Goal: Download file/media

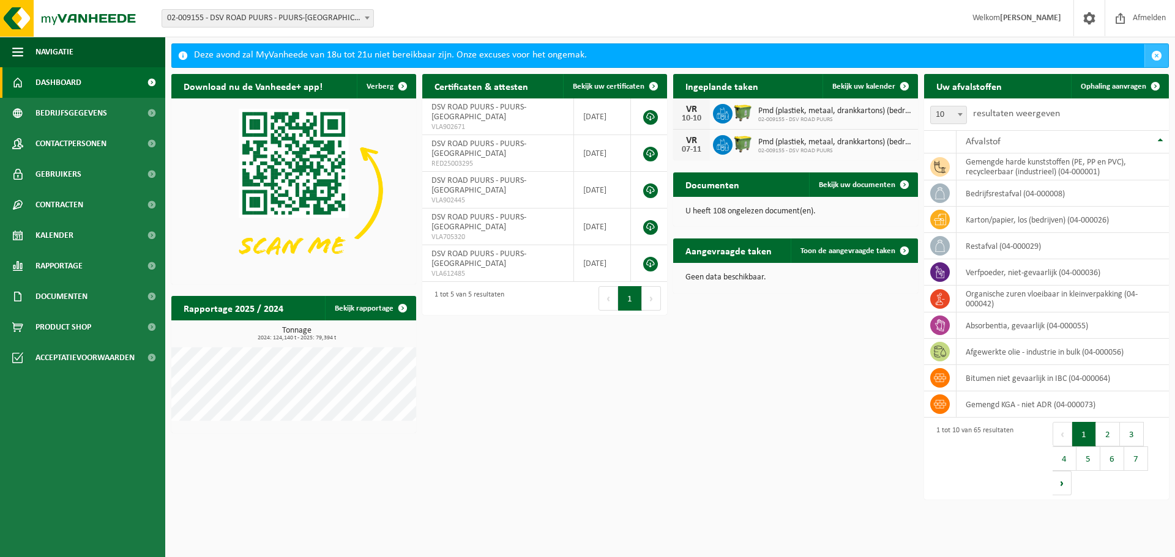
click at [1155, 54] on span "button" at bounding box center [1156, 55] width 11 height 11
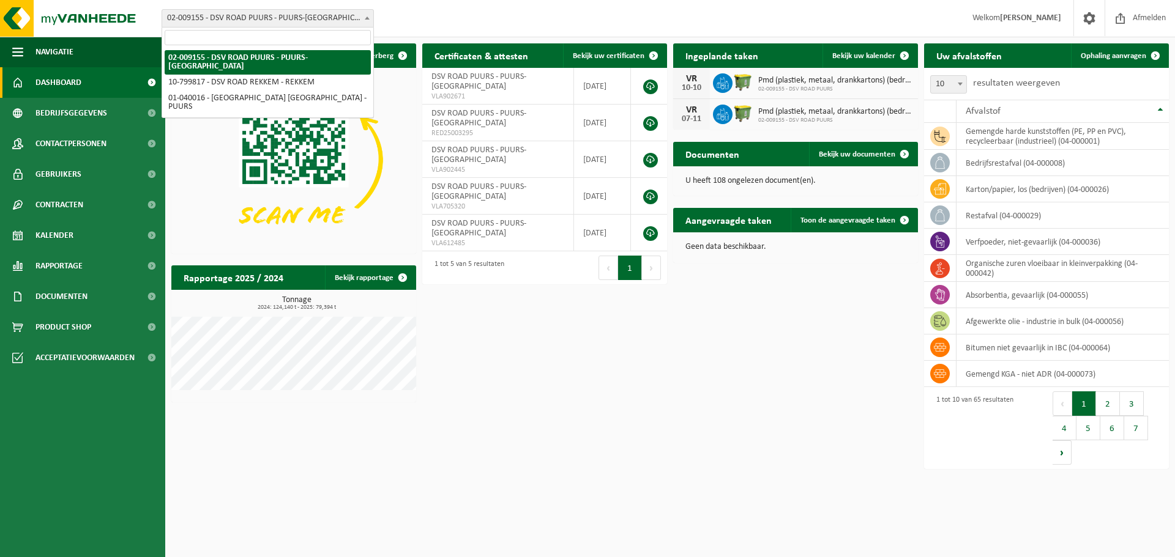
click at [368, 20] on span at bounding box center [367, 18] width 12 height 16
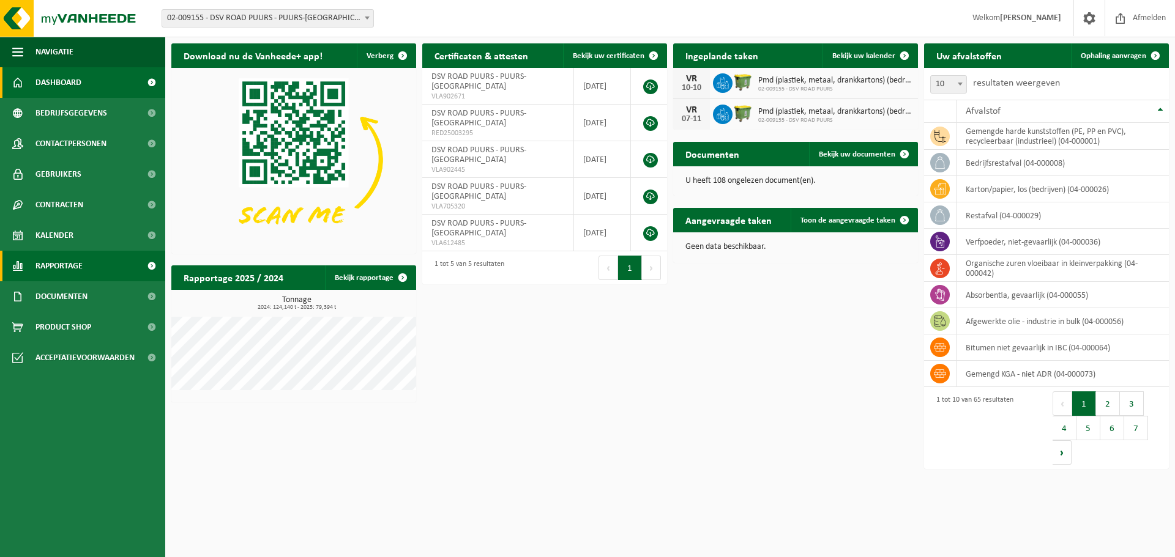
click at [150, 264] on span at bounding box center [152, 266] width 28 height 31
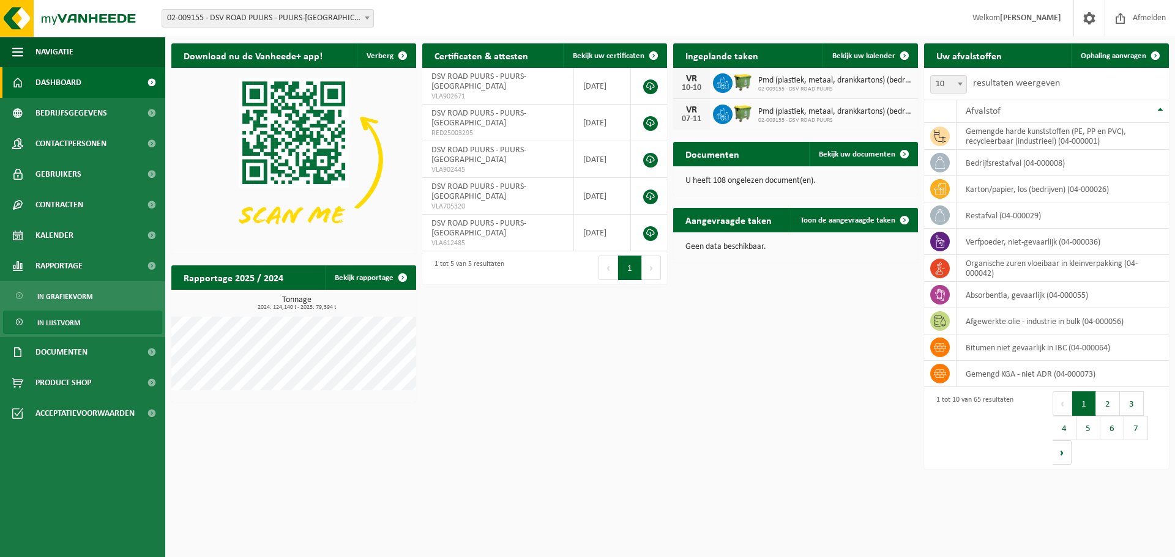
click at [71, 324] on span "In lijstvorm" at bounding box center [58, 322] width 43 height 23
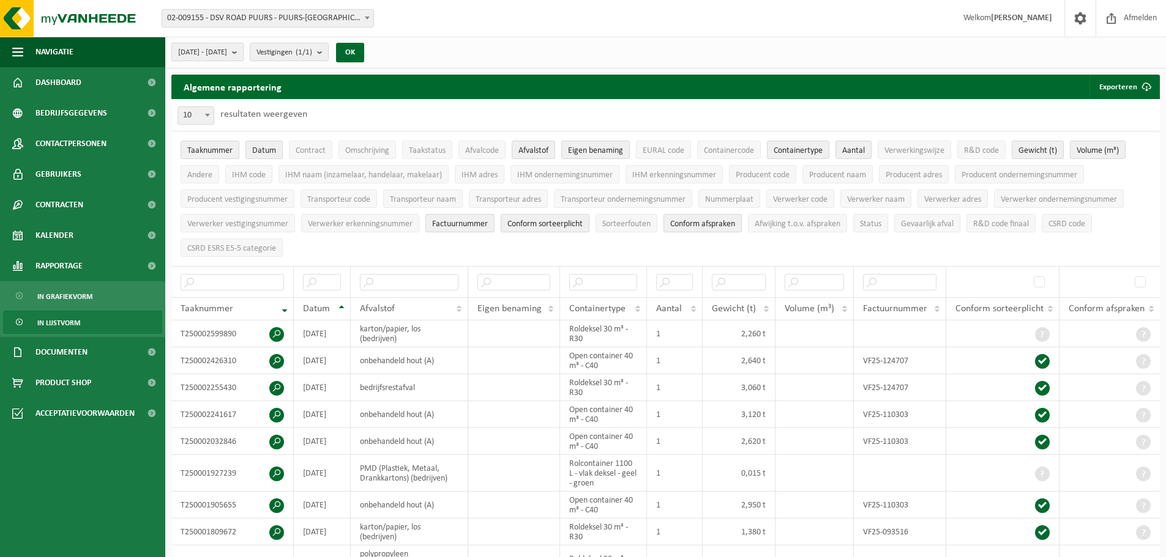
click at [243, 53] on b "submit" at bounding box center [237, 51] width 11 height 17
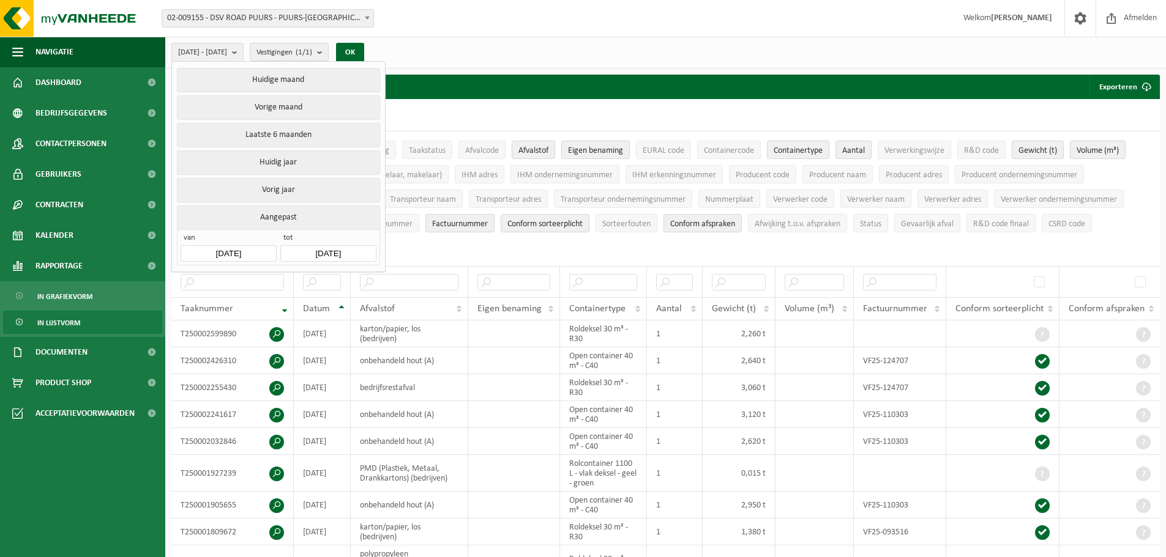
click at [253, 250] on input "[DATE]" at bounding box center [228, 253] width 95 height 17
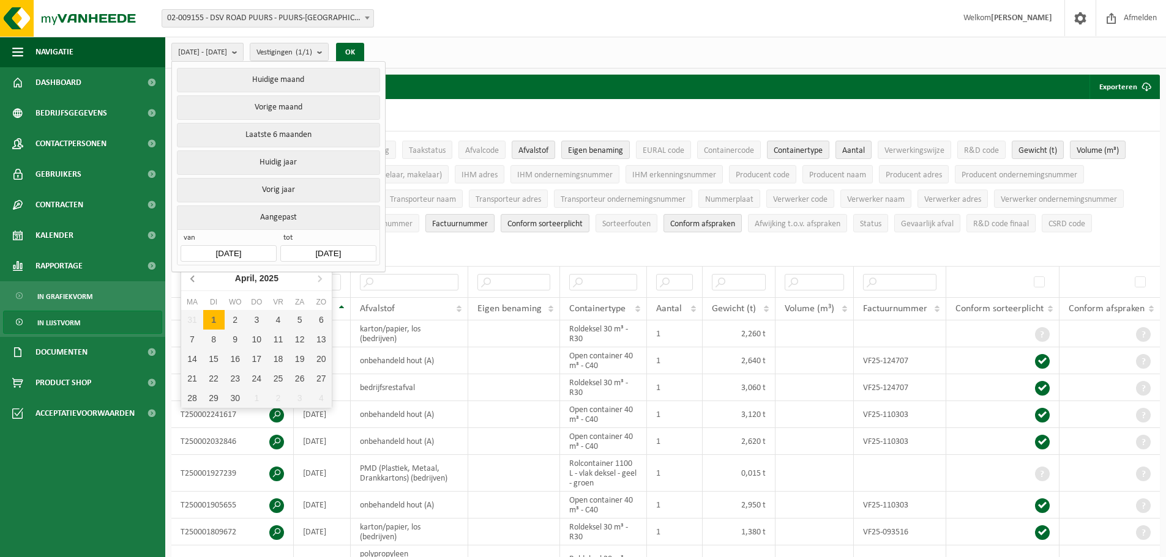
click at [192, 280] on icon at bounding box center [192, 279] width 3 height 6
click at [236, 319] on div "1" at bounding box center [235, 320] width 21 height 20
type input "[DATE]"
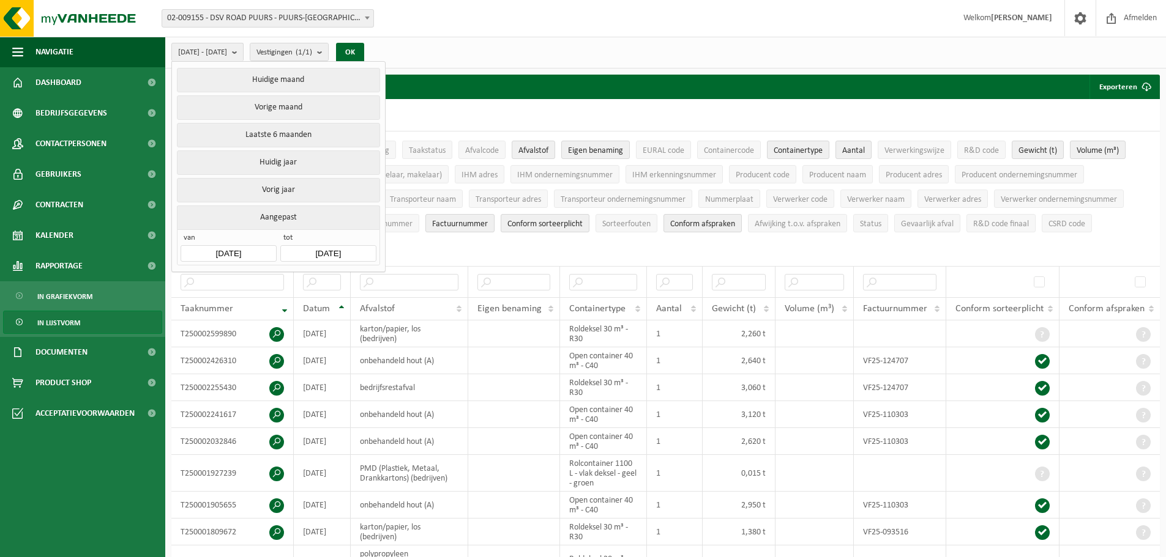
click at [317, 251] on input "[DATE]" at bounding box center [327, 253] width 95 height 17
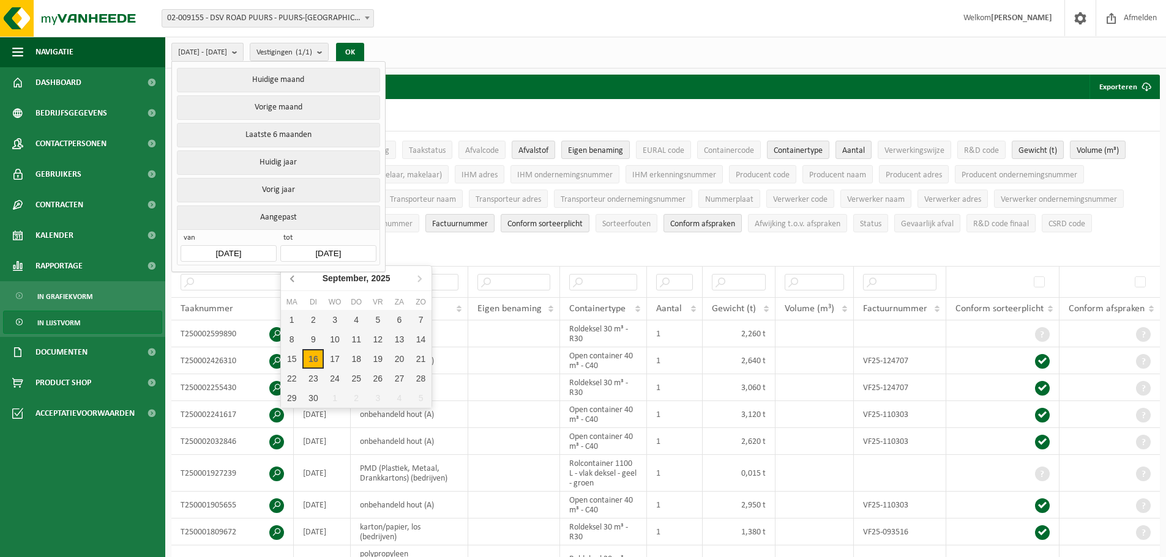
click at [291, 280] on icon at bounding box center [293, 279] width 20 height 20
click at [416, 398] on div "31" at bounding box center [420, 399] width 21 height 20
type input "[DATE]"
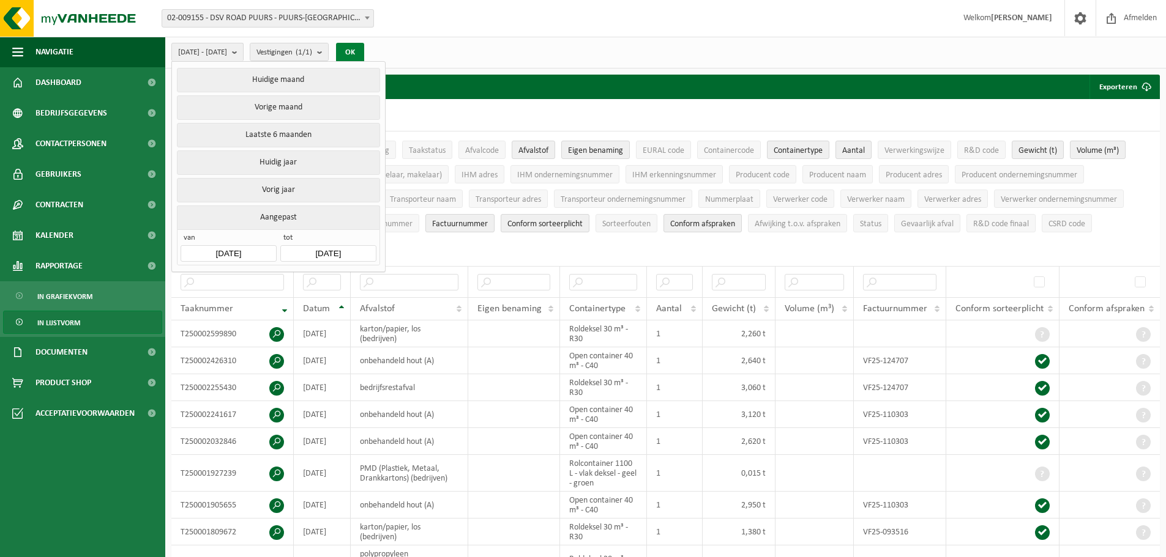
click at [364, 48] on button "OK" at bounding box center [350, 53] width 28 height 20
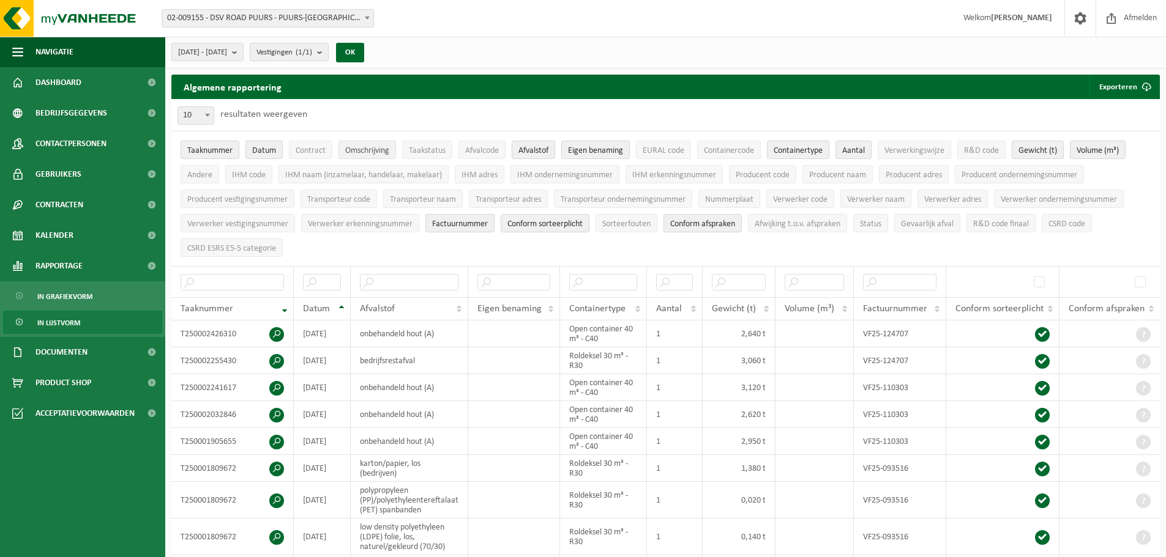
click at [354, 150] on span "Omschrijving" at bounding box center [367, 150] width 44 height 9
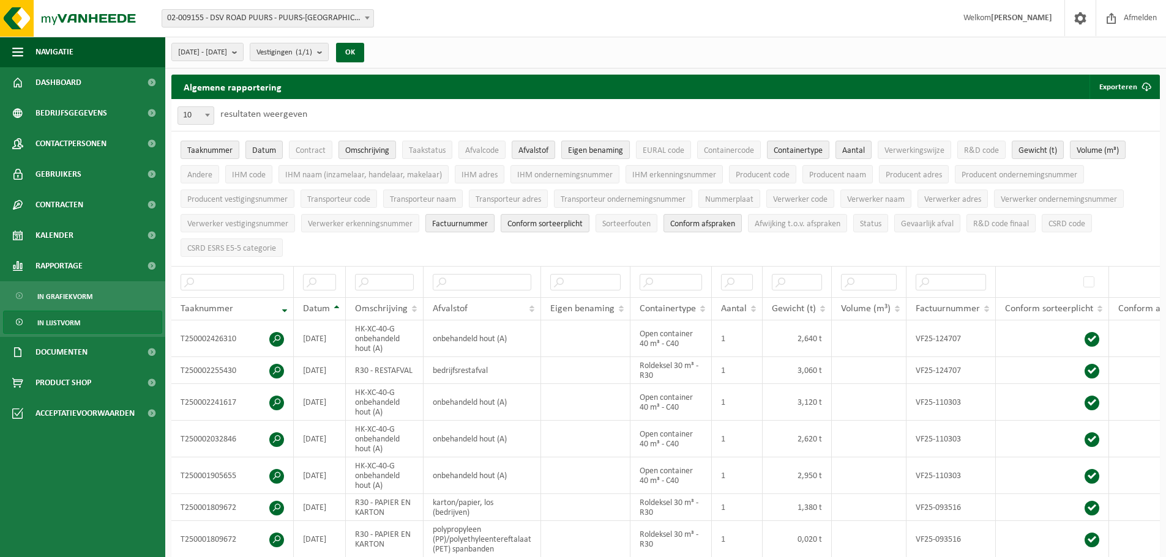
click at [594, 147] on span "Eigen benaming" at bounding box center [595, 150] width 55 height 9
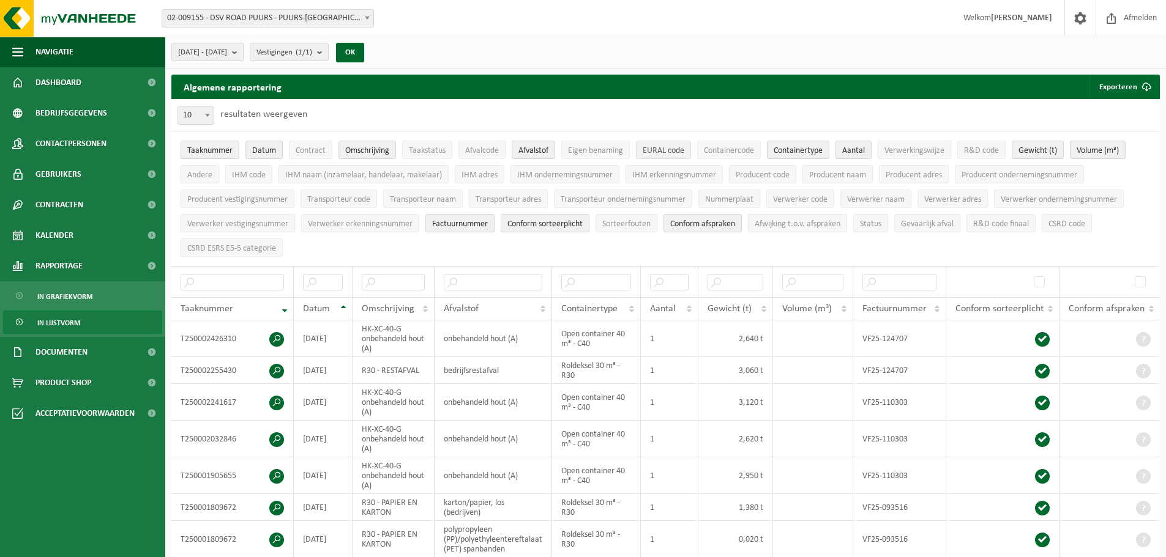
click at [669, 148] on span "EURAL code" at bounding box center [663, 150] width 42 height 9
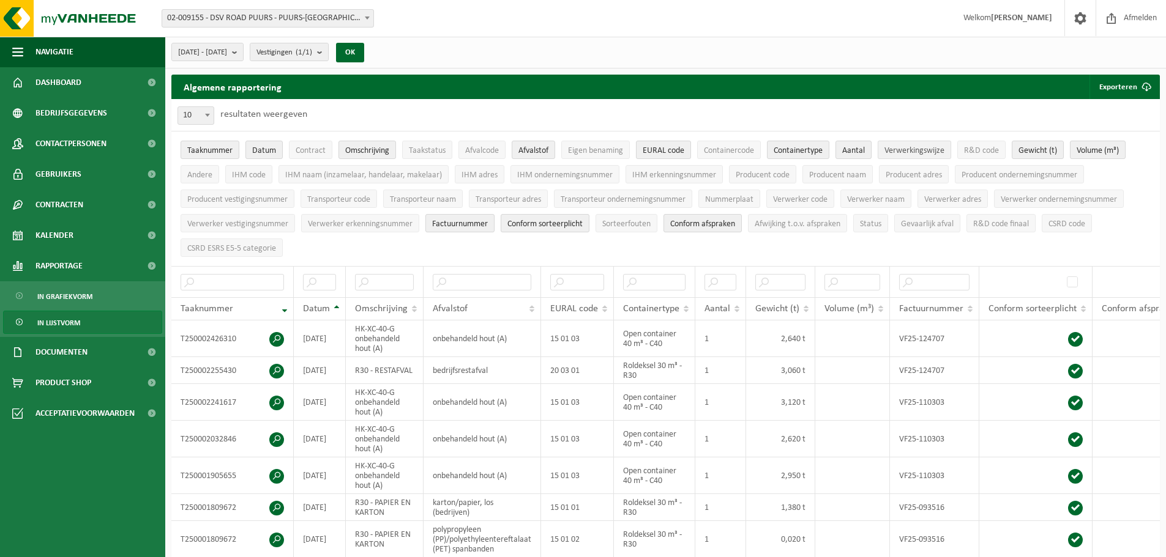
click at [909, 150] on span "Verwerkingswijze" at bounding box center [914, 150] width 60 height 9
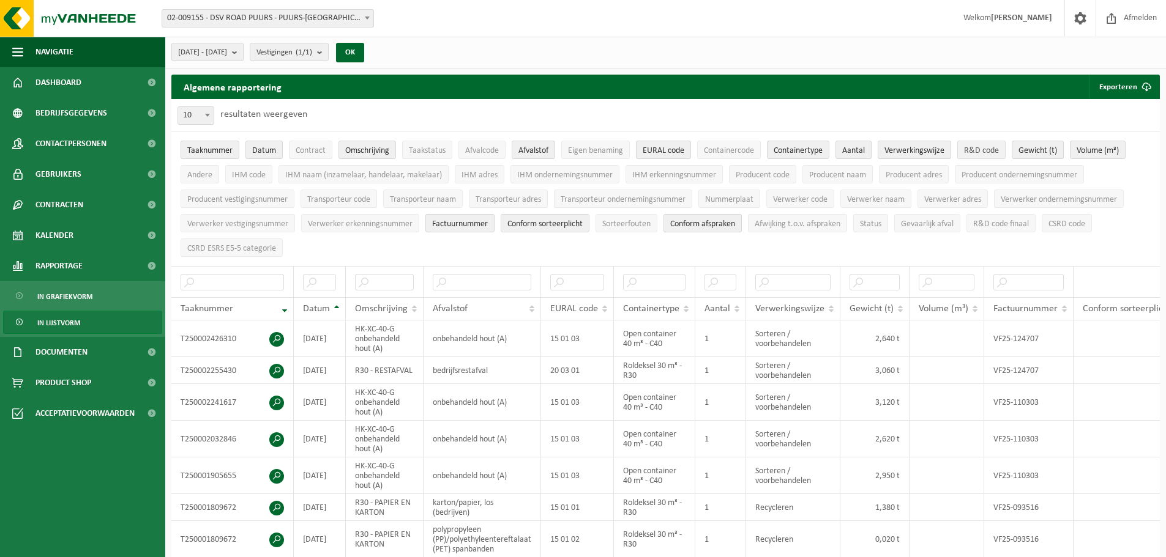
click at [990, 149] on span "R&D code" at bounding box center [981, 150] width 35 height 9
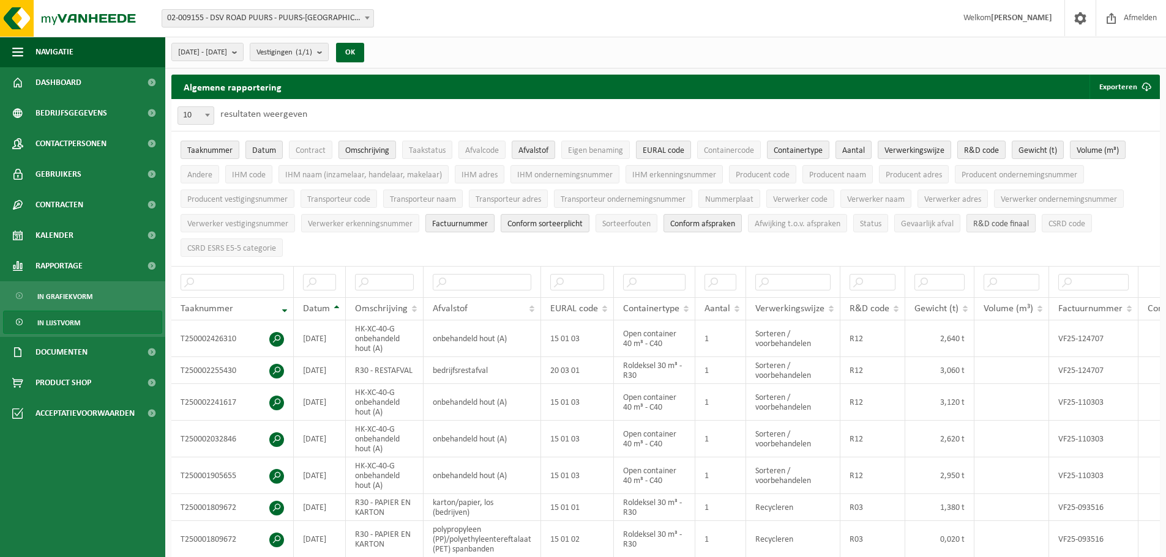
click at [998, 220] on span "R&D code finaal" at bounding box center [1001, 224] width 56 height 9
click at [256, 245] on span "CSRD ESRS E5-5 categorie" at bounding box center [231, 248] width 89 height 9
click at [364, 51] on button "OK" at bounding box center [350, 53] width 28 height 20
click at [1118, 86] on button "Exporteren" at bounding box center [1123, 87] width 69 height 24
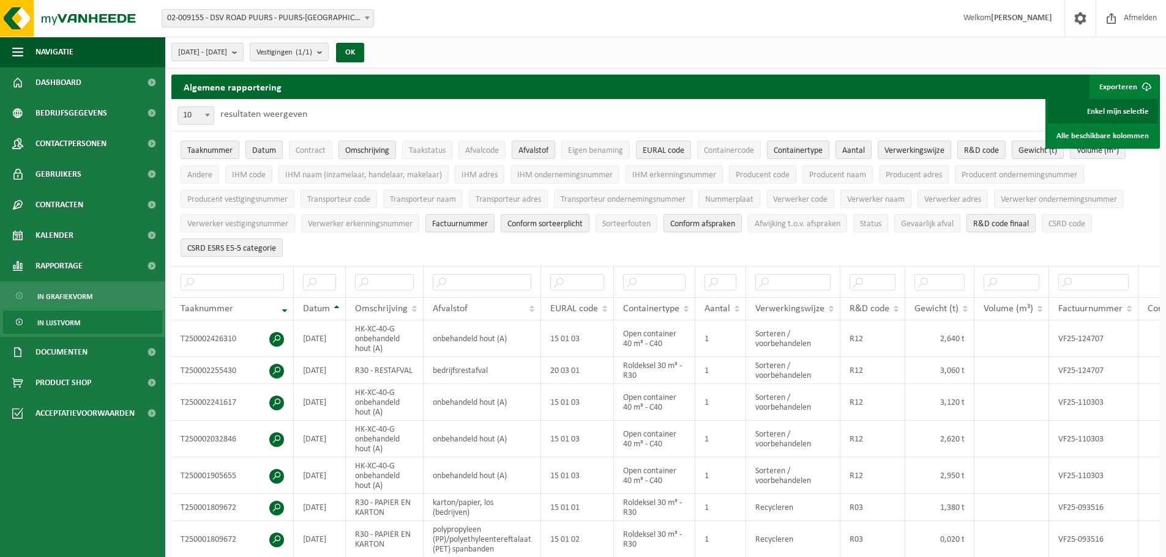
click at [1112, 117] on link "Enkel mijn selectie" at bounding box center [1102, 111] width 111 height 24
click at [1090, 133] on link "Alle beschikbare kolommen" at bounding box center [1102, 136] width 111 height 24
click at [767, 52] on div "[DATE] - [DATE] Huidige maand Vorige maand Laatste 6 maanden Huidig jaar Vorig …" at bounding box center [665, 53] width 1000 height 32
click at [1102, 85] on button "Exporteren" at bounding box center [1123, 87] width 69 height 24
